Goal: Find contact information: Find contact information

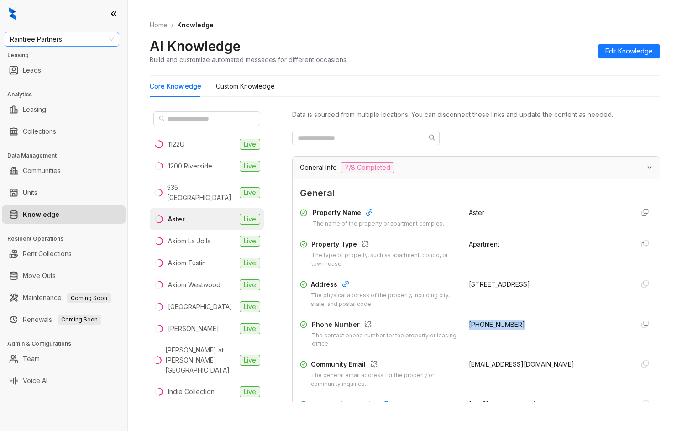
scroll to position [46, 0]
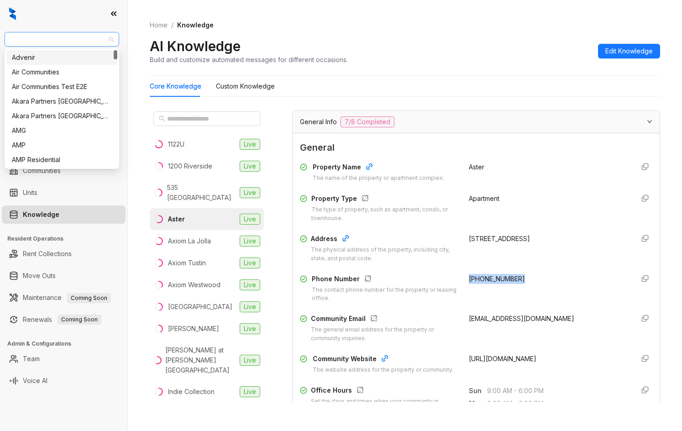
click at [63, 44] on span "Raintree Partners" at bounding box center [62, 39] width 104 height 14
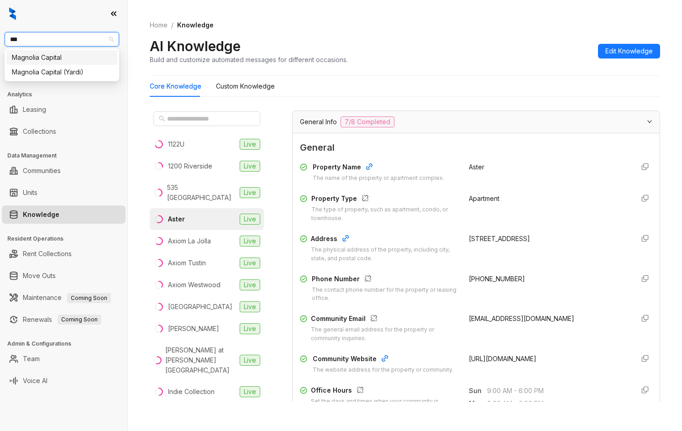
type input "****"
click at [81, 73] on div "Magnolia Capital (Yardi)" at bounding box center [62, 72] width 100 height 10
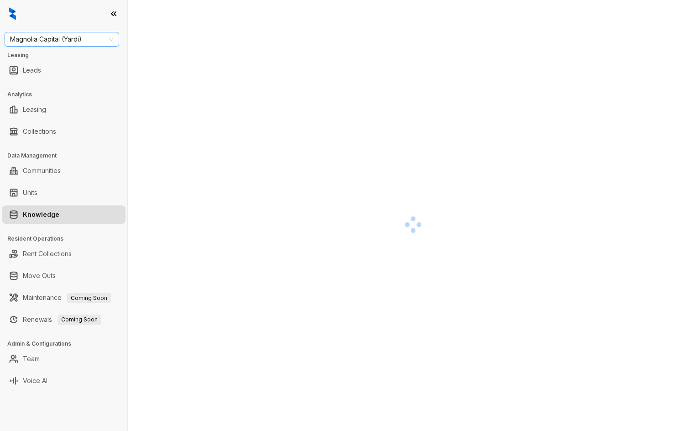
click at [77, 37] on span "Magnolia Capital (Yardi)" at bounding box center [62, 39] width 104 height 14
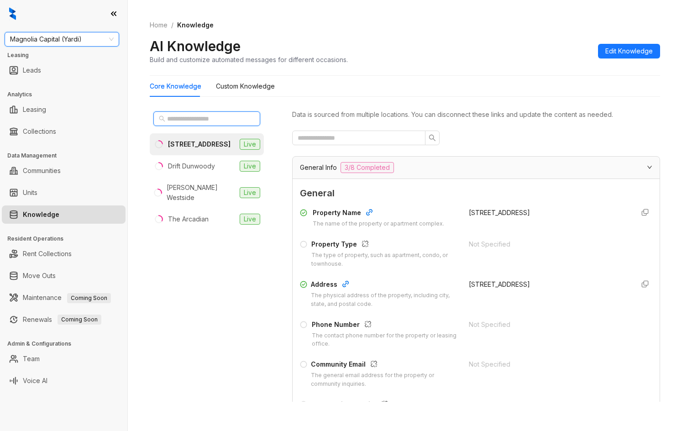
click at [206, 120] on input "text" at bounding box center [207, 119] width 80 height 10
click at [81, 40] on span "Magnolia Capital (Yardi)" at bounding box center [62, 39] width 104 height 14
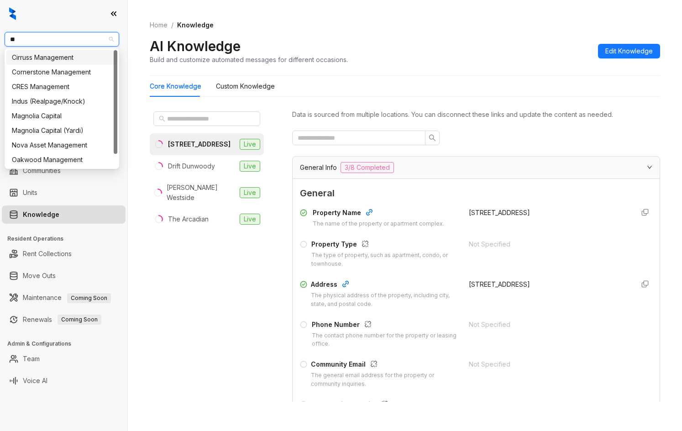
type input "***"
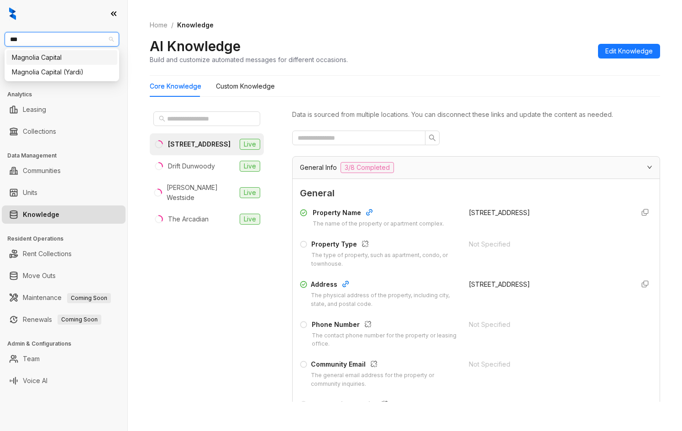
click at [69, 60] on div "Magnolia Capital" at bounding box center [62, 58] width 100 height 10
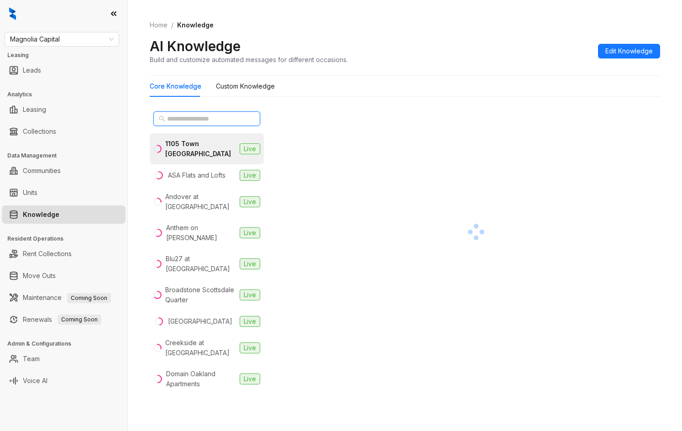
click at [197, 120] on input "text" at bounding box center [207, 119] width 80 height 10
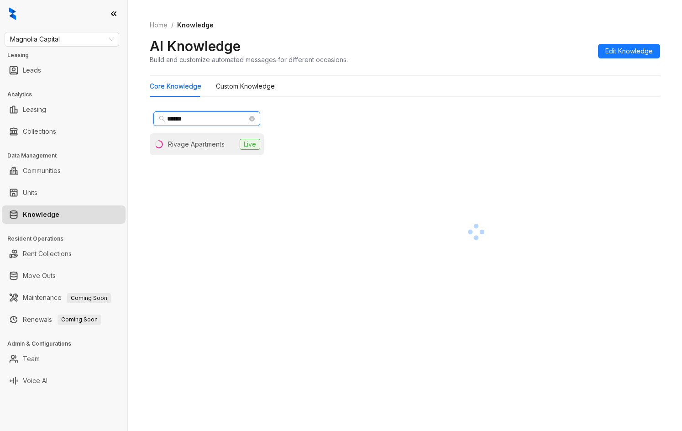
type input "******"
click at [196, 143] on div "Rivage Apartments" at bounding box center [196, 144] width 57 height 10
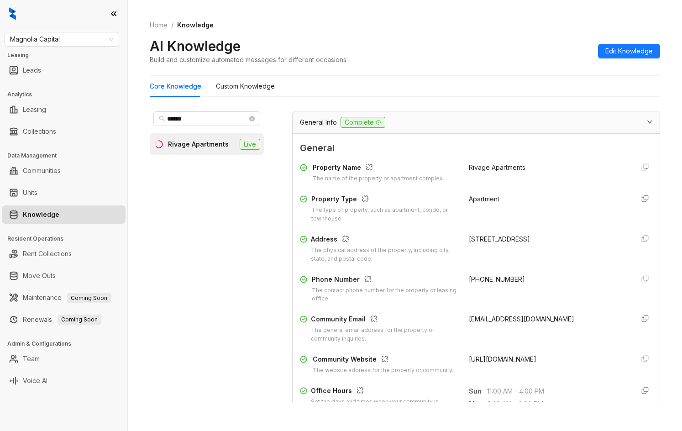
scroll to position [46, 0]
drag, startPoint x: 463, startPoint y: 282, endPoint x: 514, endPoint y: 280, distance: 51.2
click at [518, 283] on div "+15034477722" at bounding box center [548, 288] width 158 height 29
copy span "+15034477722"
